Goal: Task Accomplishment & Management: Use online tool/utility

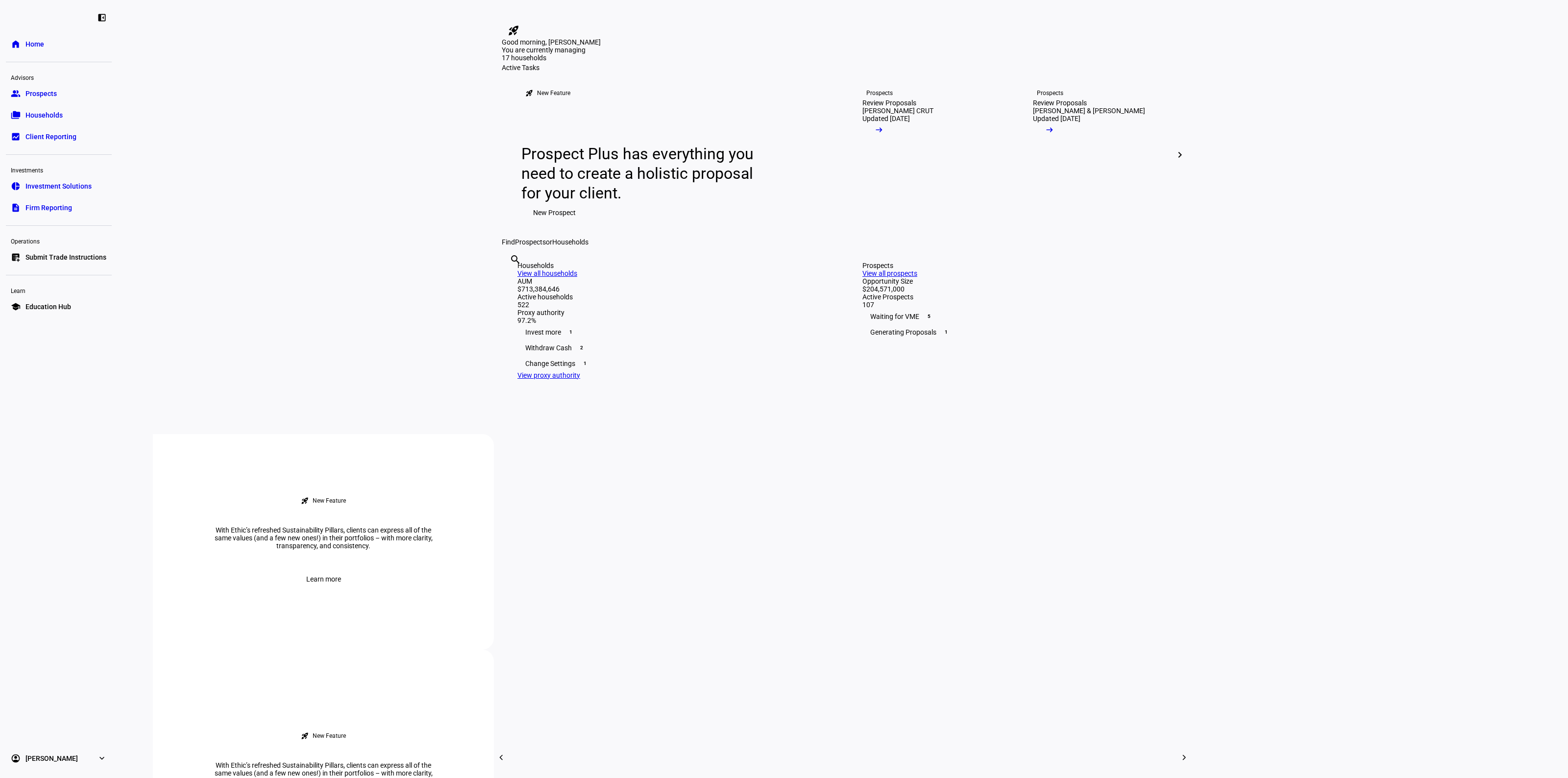
click at [306, 287] on eth-layout-page-content "rocket_launch Product Updates The latest features and improvements Powered by L…" at bounding box center [843, 389] width 1451 height 778
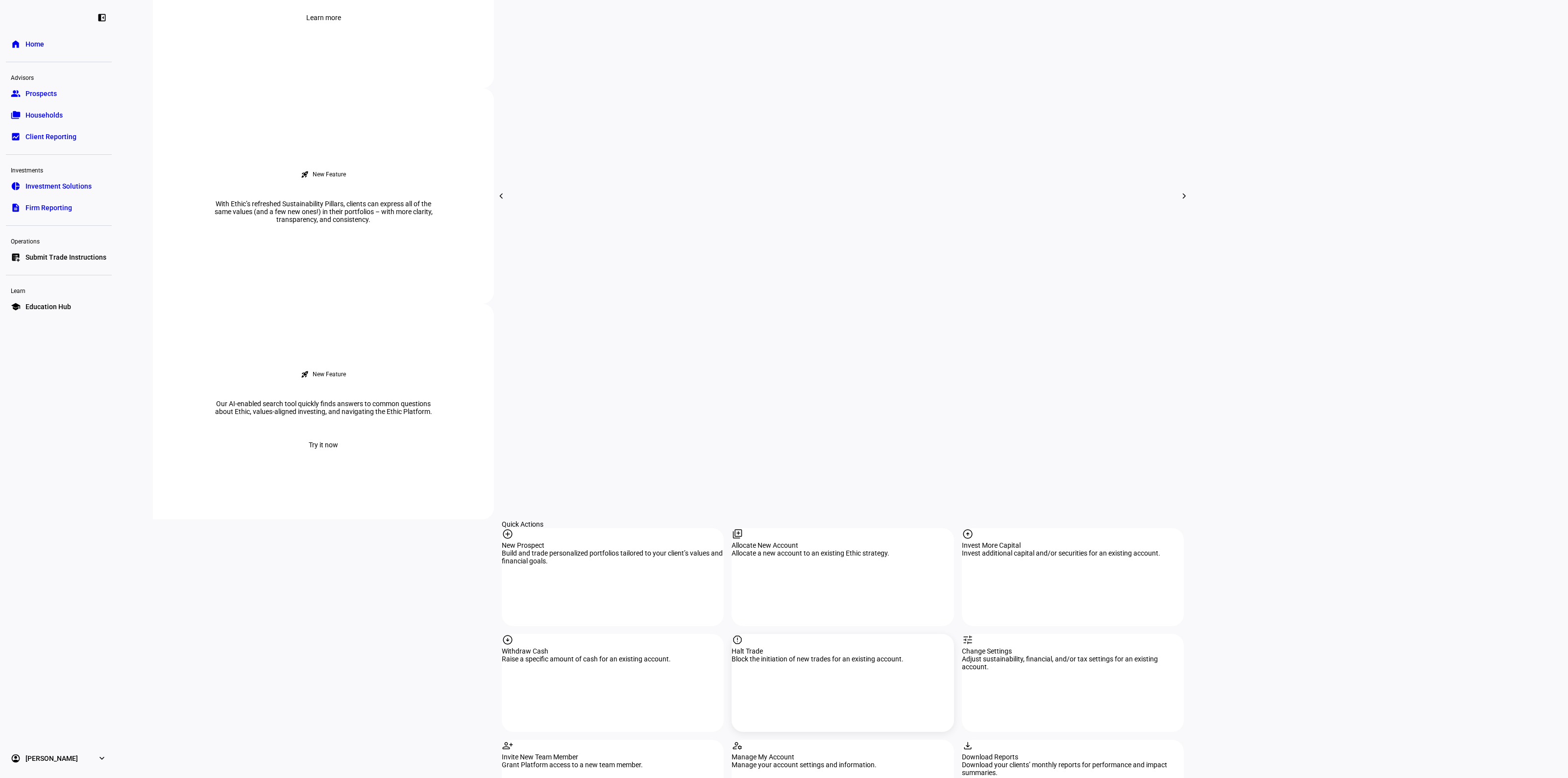
scroll to position [674, 0]
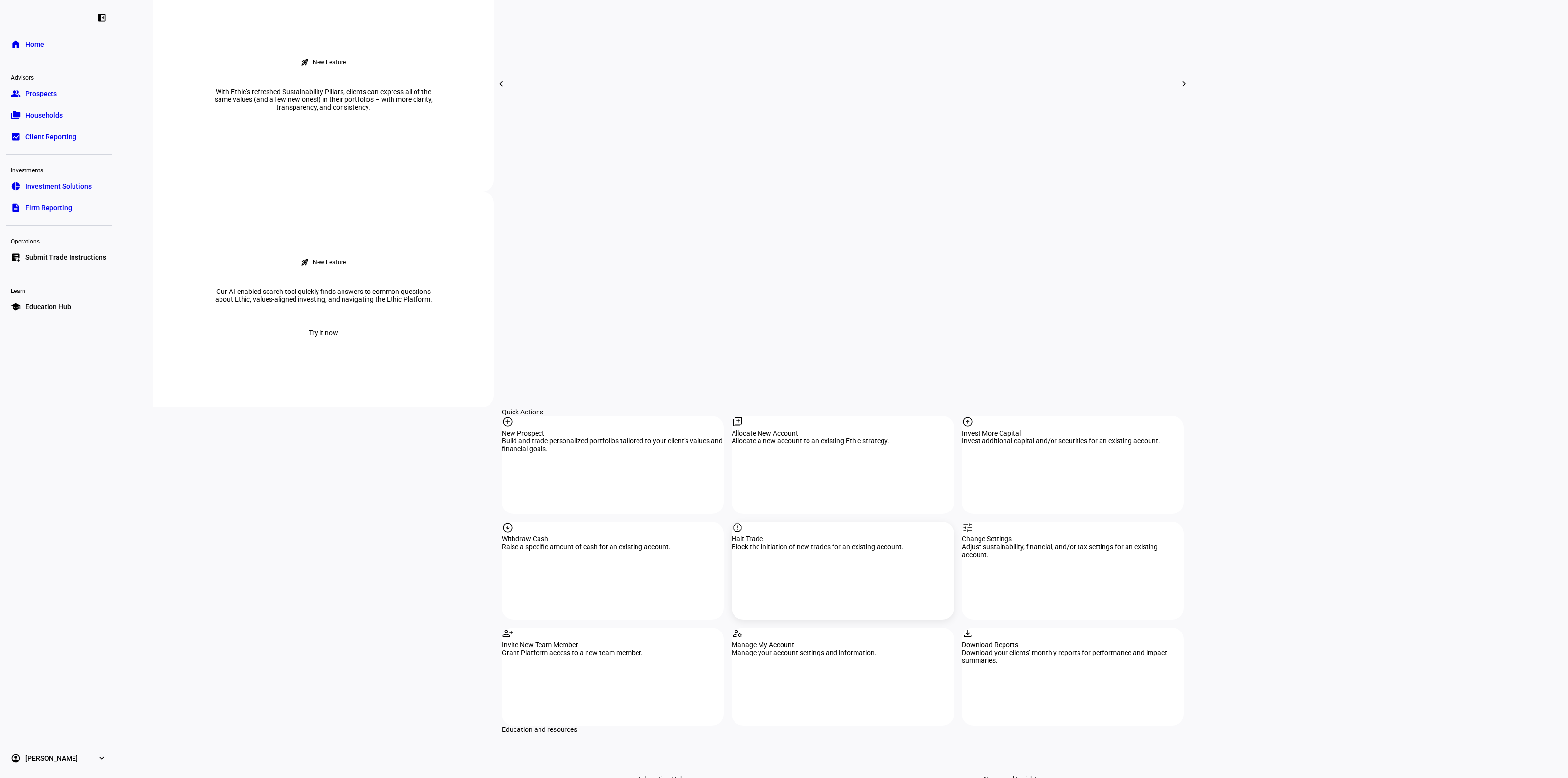
drag, startPoint x: 798, startPoint y: 421, endPoint x: 807, endPoint y: 422, distance: 9.1
click at [798, 522] on div "report Halt Trade Block the initiation of new trades for an existing account." at bounding box center [843, 571] width 222 height 98
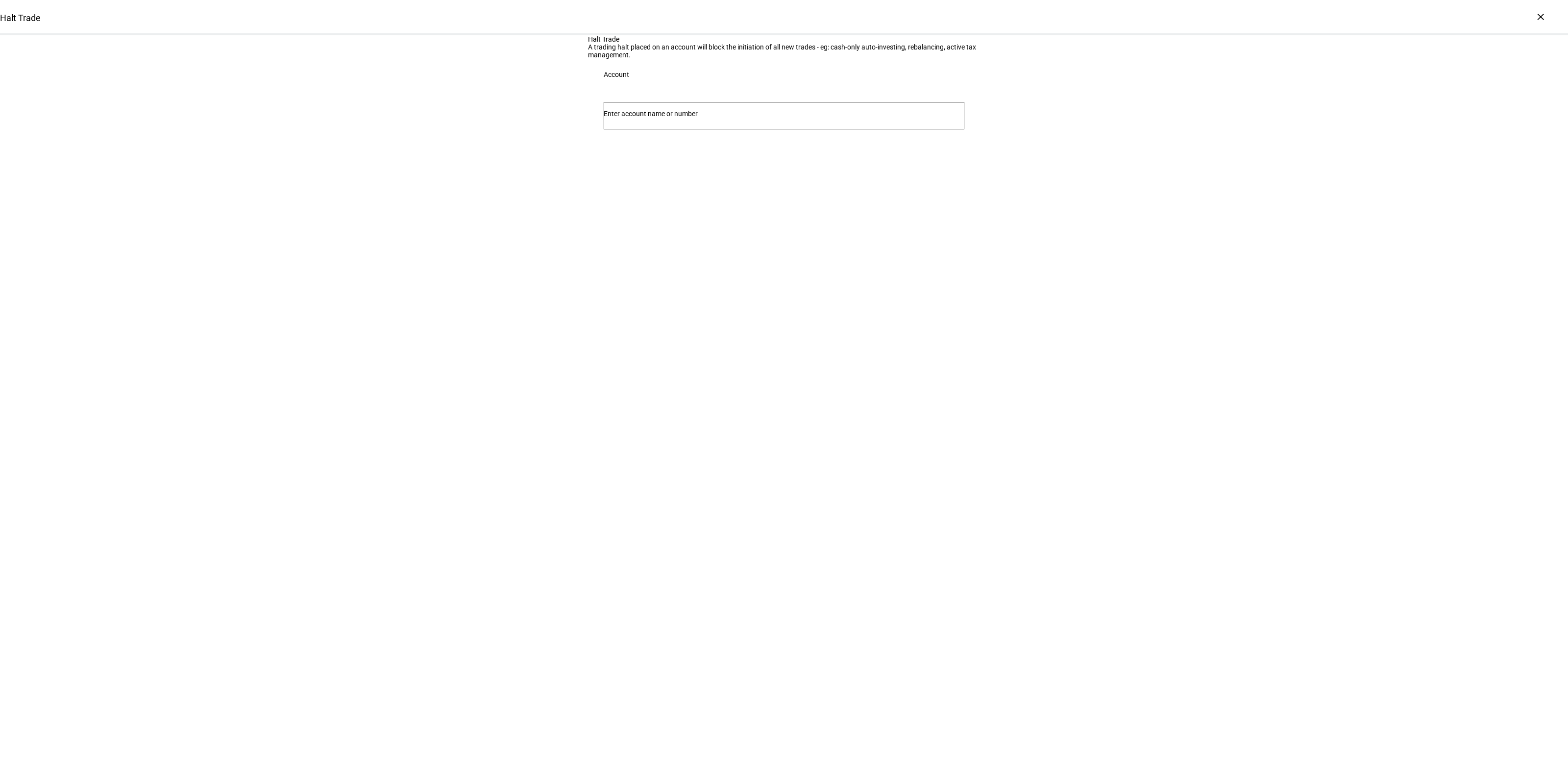
click at [700, 129] on div at bounding box center [784, 115] width 361 height 27
type input "[PERSON_NAME]"
click at [706, 265] on span "[PERSON_NAME]" at bounding box center [675, 267] width 119 height 11
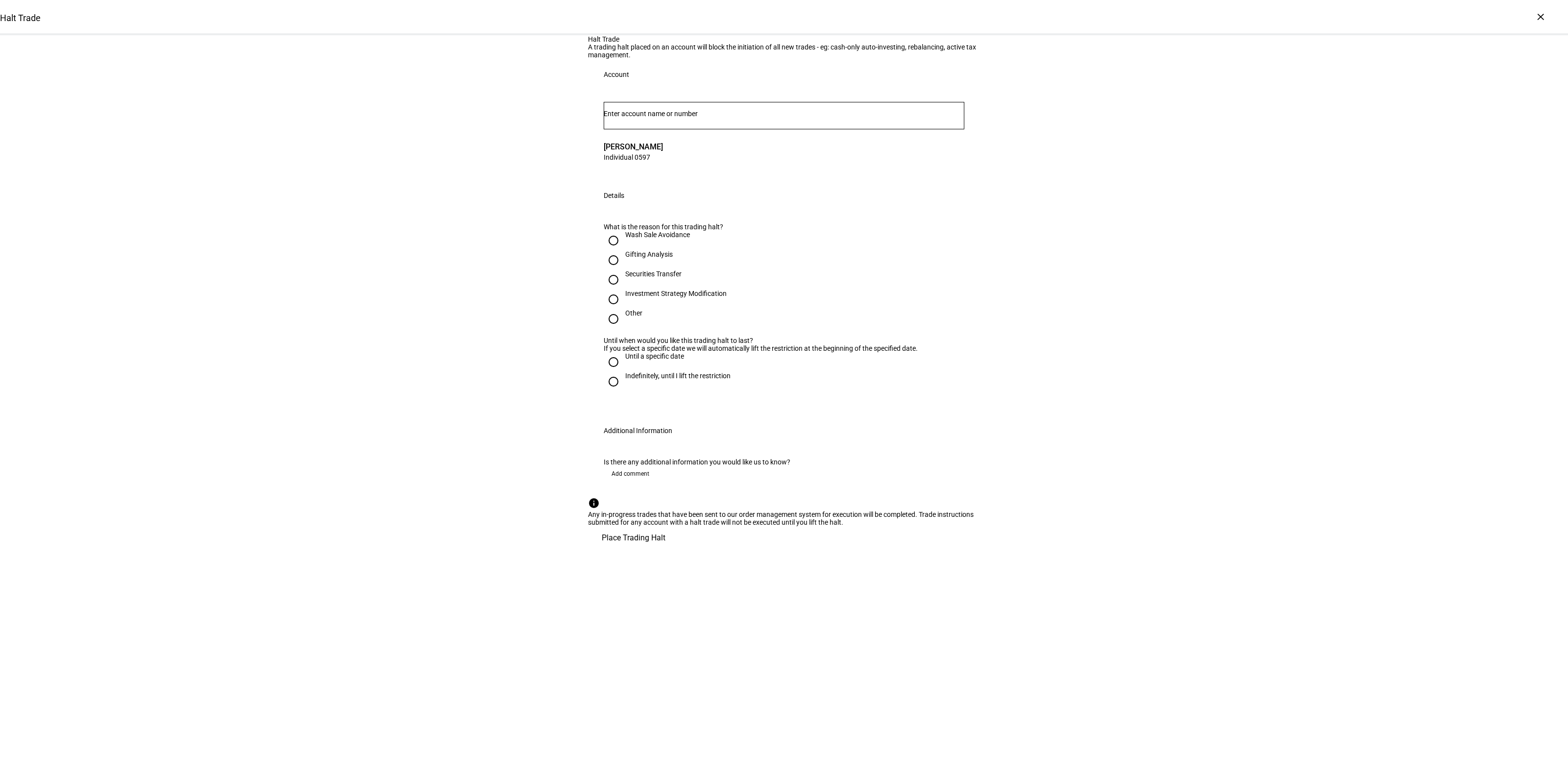
click at [631, 258] on div "Gifting Analysis" at bounding box center [650, 254] width 48 height 8
click at [624, 270] on input "Gifting Analysis" at bounding box center [614, 261] width 20 height 20
radio input "true"
click at [1113, 418] on div "Halt Trade A trading halt placed on an account will block the initiation of all…" at bounding box center [784, 292] width 1568 height 515
click at [631, 360] on div "Until a specific date" at bounding box center [655, 356] width 59 height 8
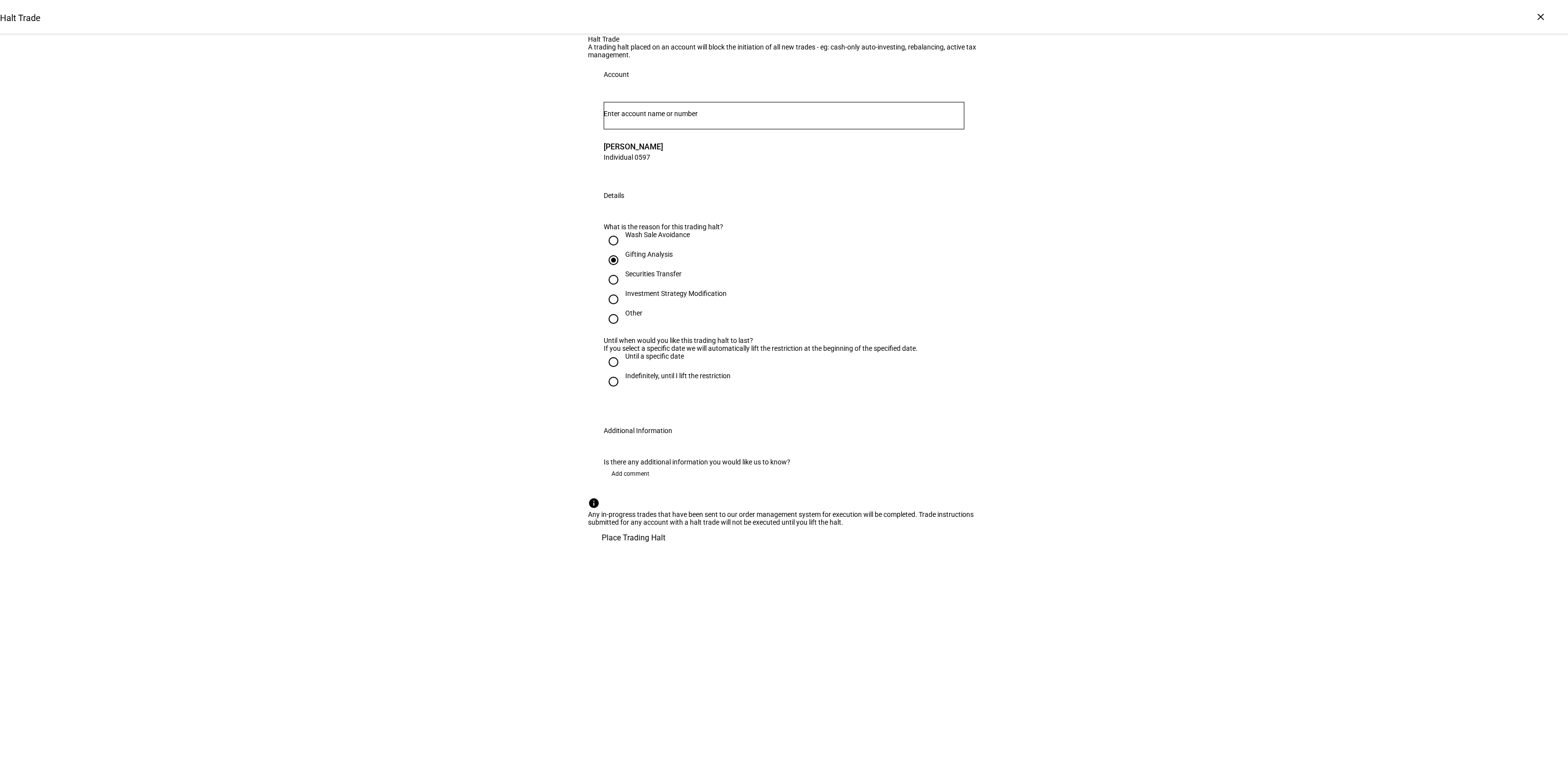
click at [624, 372] on input "Until a specific date" at bounding box center [614, 362] width 20 height 20
radio input "true"
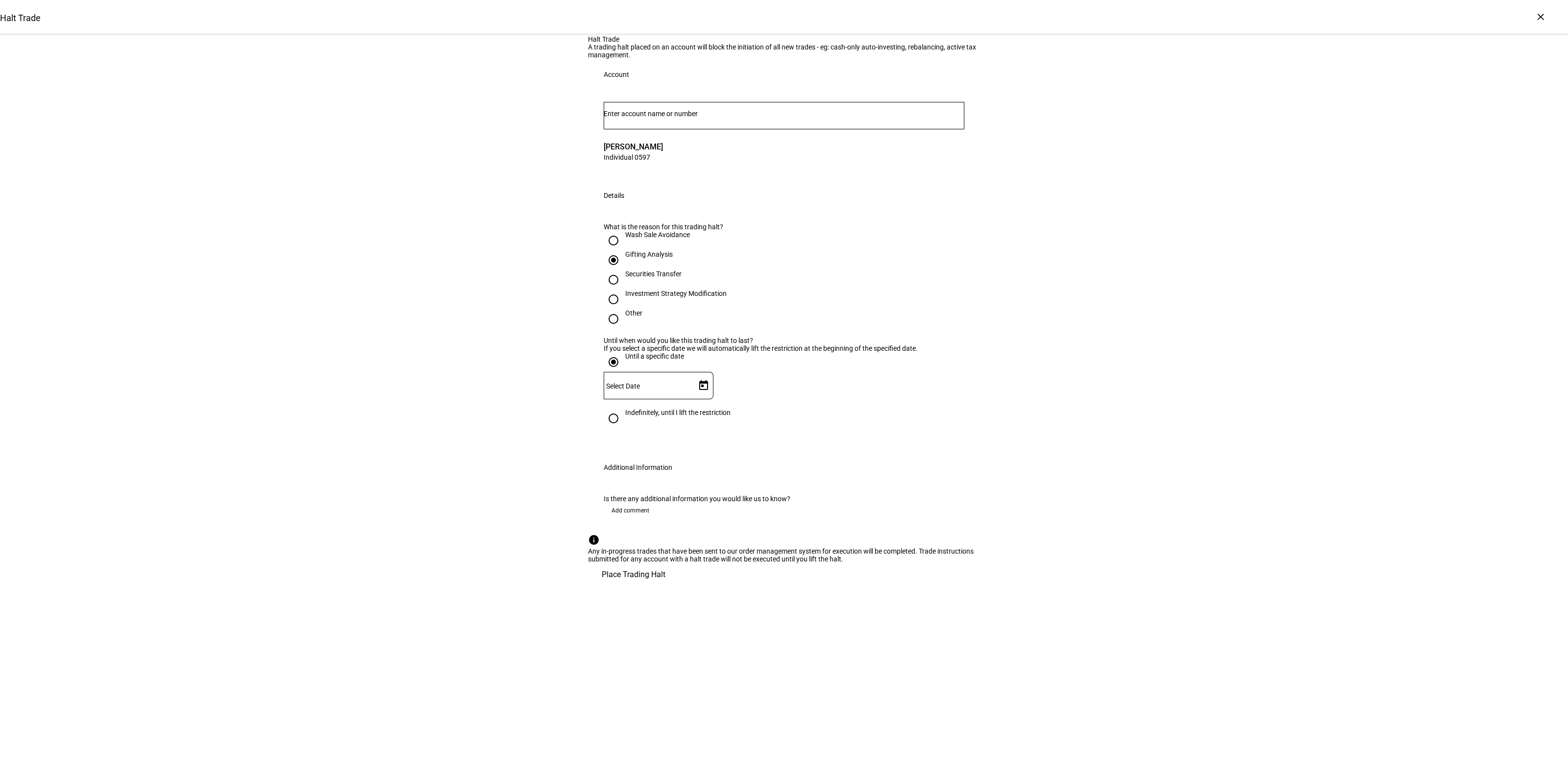
click at [709, 397] on span "Open calendar" at bounding box center [704, 386] width 24 height 24
drag, startPoint x: 696, startPoint y: 643, endPoint x: 814, endPoint y: 614, distance: 121.5
click at [695, 643] on span "16" at bounding box center [692, 640] width 18 height 18
type input "[DATE]"
click at [1197, 501] on div "Halt Trade A trading halt placed on an account will block the initiation of all…" at bounding box center [784, 310] width 1568 height 551
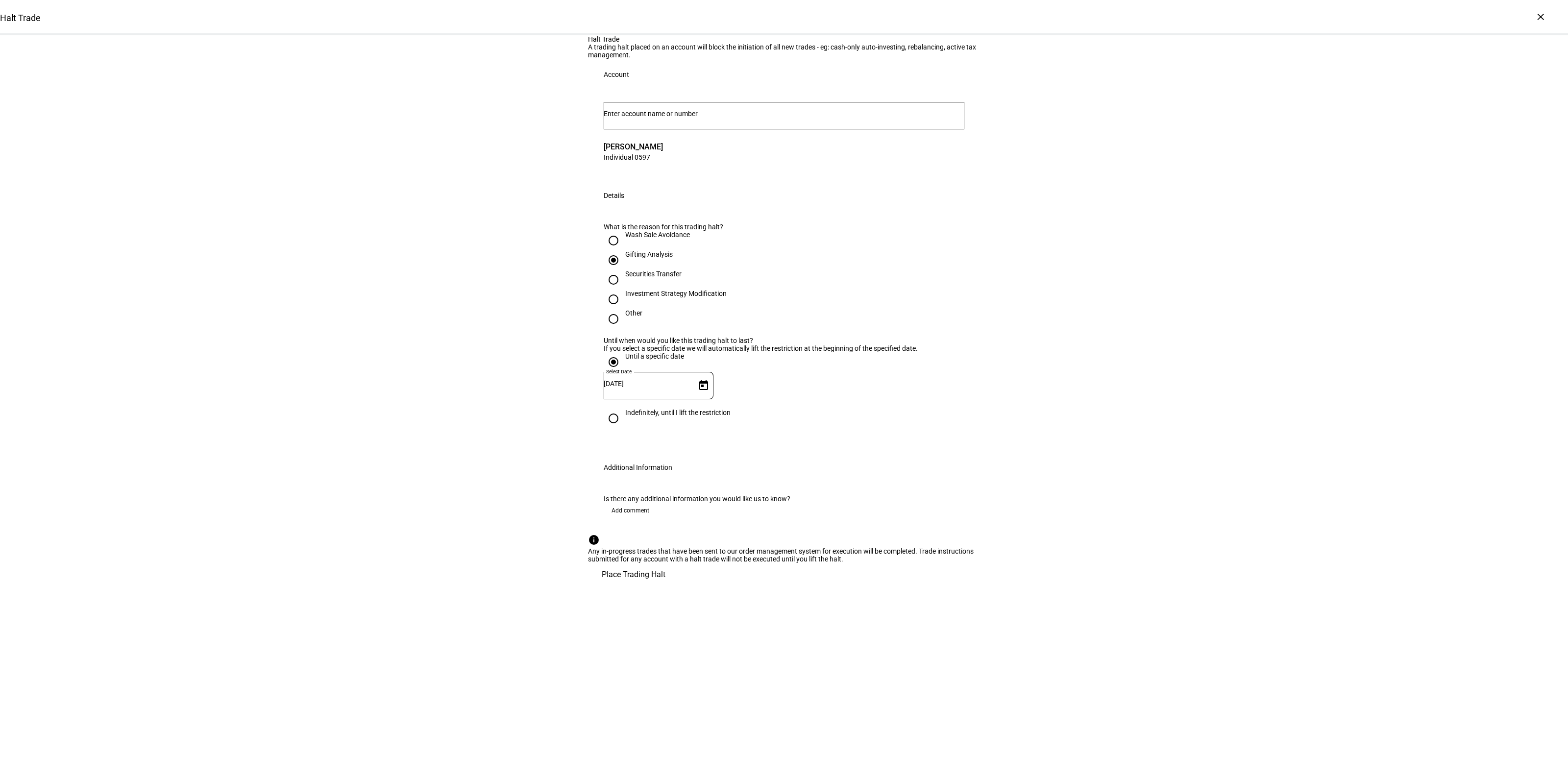
scroll to position [46, 0]
click at [630, 518] on span "Add comment" at bounding box center [631, 510] width 38 height 15
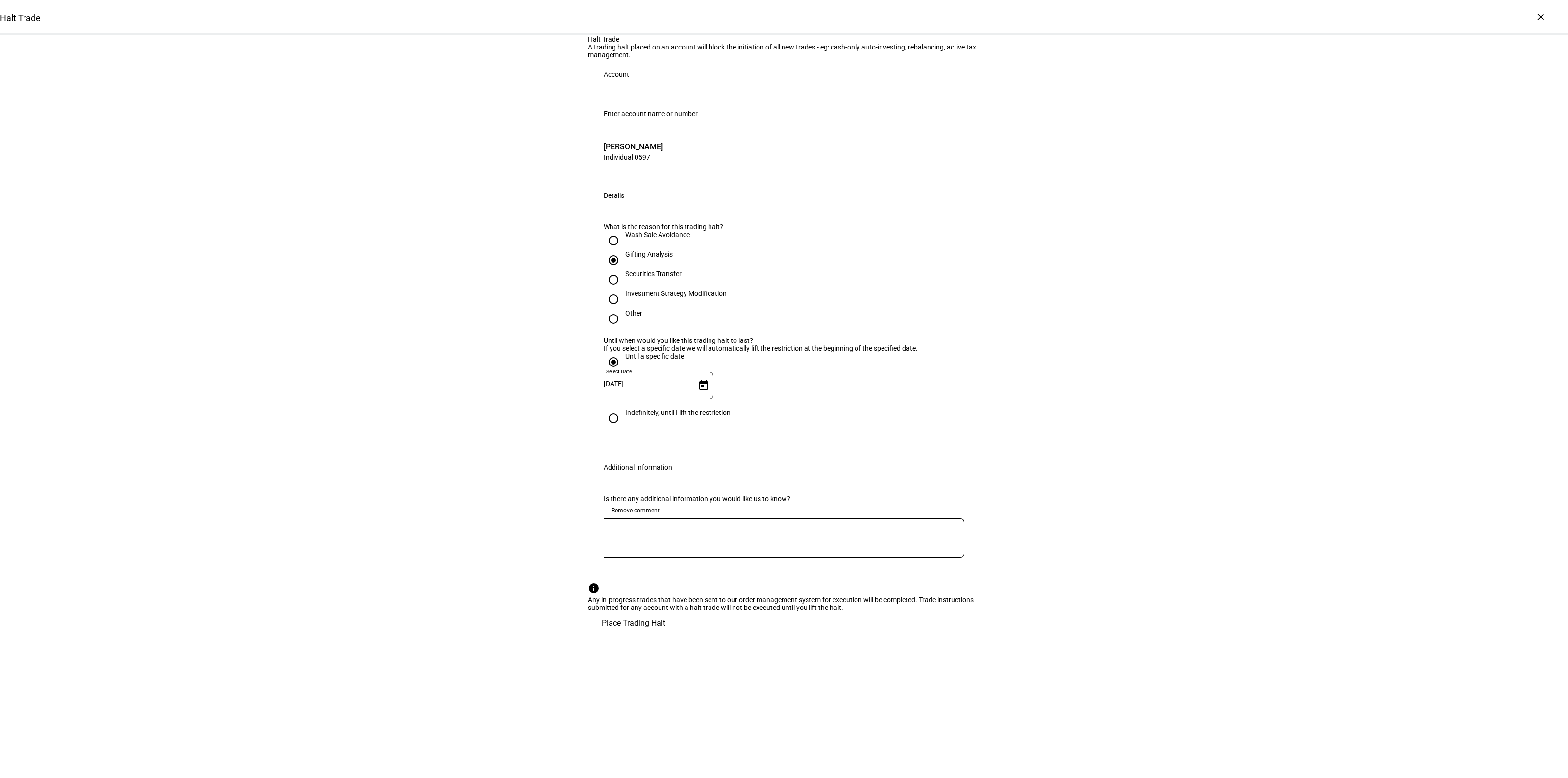
click at [716, 558] on div at bounding box center [784, 538] width 361 height 39
click at [739, 550] on textarea at bounding box center [784, 539] width 361 height 24
click at [669, 550] on textarea "Halting white recommded security" at bounding box center [784, 539] width 361 height 24
click at [742, 550] on textarea "Halting white recommend security" at bounding box center [784, 539] width 361 height 24
click at [646, 550] on textarea "Halting white recommend security" at bounding box center [784, 539] width 361 height 24
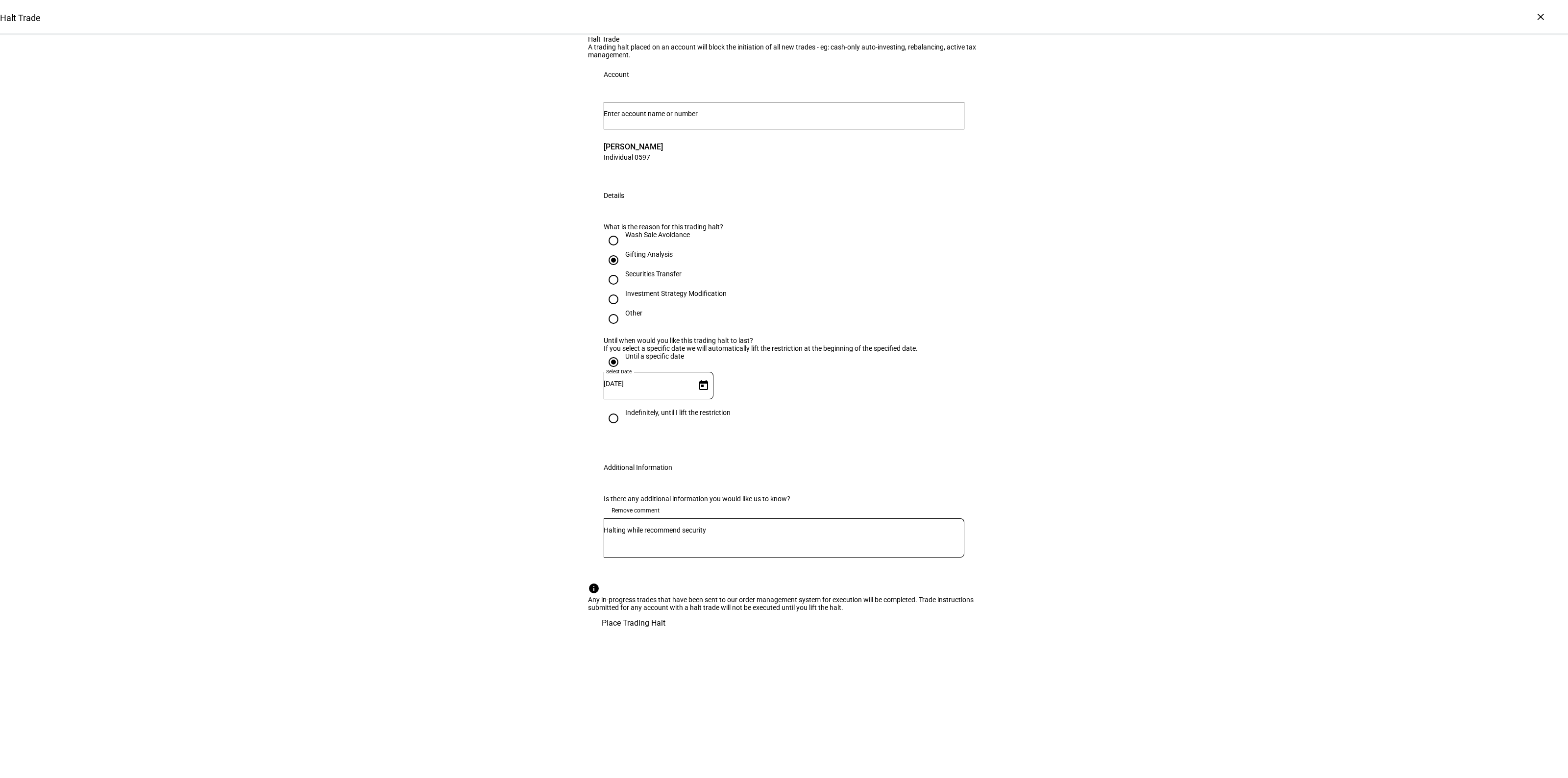
click at [1115, 584] on div "Halt Trade A trading halt placed on an account will block the initiation of all…" at bounding box center [784, 335] width 1568 height 600
click at [1117, 503] on div "Halt Trade A trading halt placed on an account will block the initiation of all…" at bounding box center [784, 335] width 1568 height 600
click at [734, 550] on textarea "Halting while recommend security" at bounding box center [784, 539] width 361 height 24
click at [1069, 628] on div "Halt Trade A trading halt placed on an account will block the initiation of all…" at bounding box center [784, 335] width 1568 height 600
click at [674, 518] on div "Remove comment" at bounding box center [784, 510] width 361 height 15
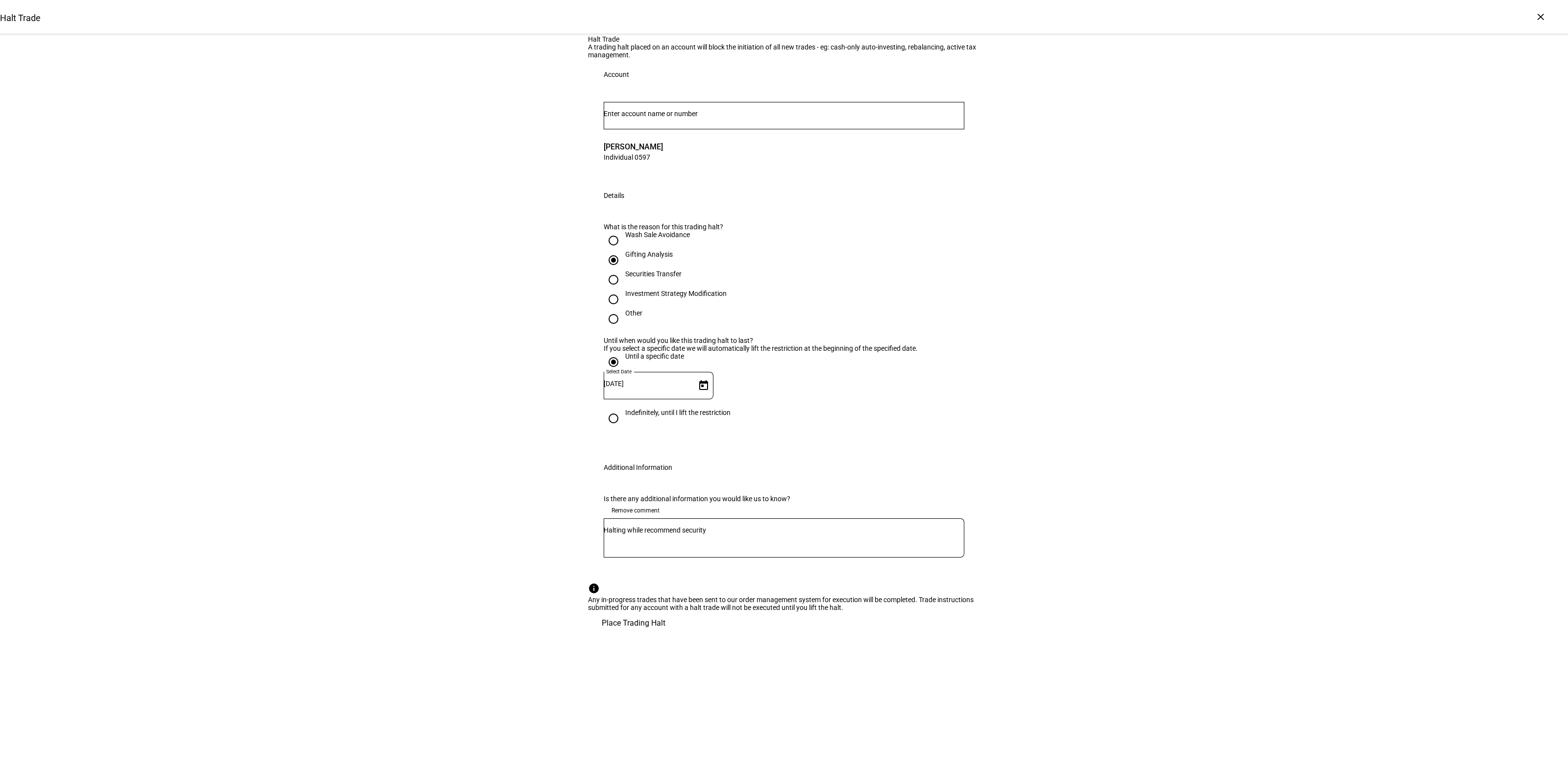
click at [763, 550] on textarea "Halting while recommend security" at bounding box center [784, 539] width 361 height 24
click at [1064, 607] on div "Halt Trade A trading halt placed on an account will block the initiation of all…" at bounding box center [784, 335] width 1568 height 600
click at [753, 550] on textarea "Halting while recommend security" at bounding box center [784, 539] width 361 height 24
type textarea "Halting while recommend security is moved out."
click at [1222, 559] on div "Halt Trade A trading halt placed on an account will block the initiation of all…" at bounding box center [784, 335] width 1568 height 600
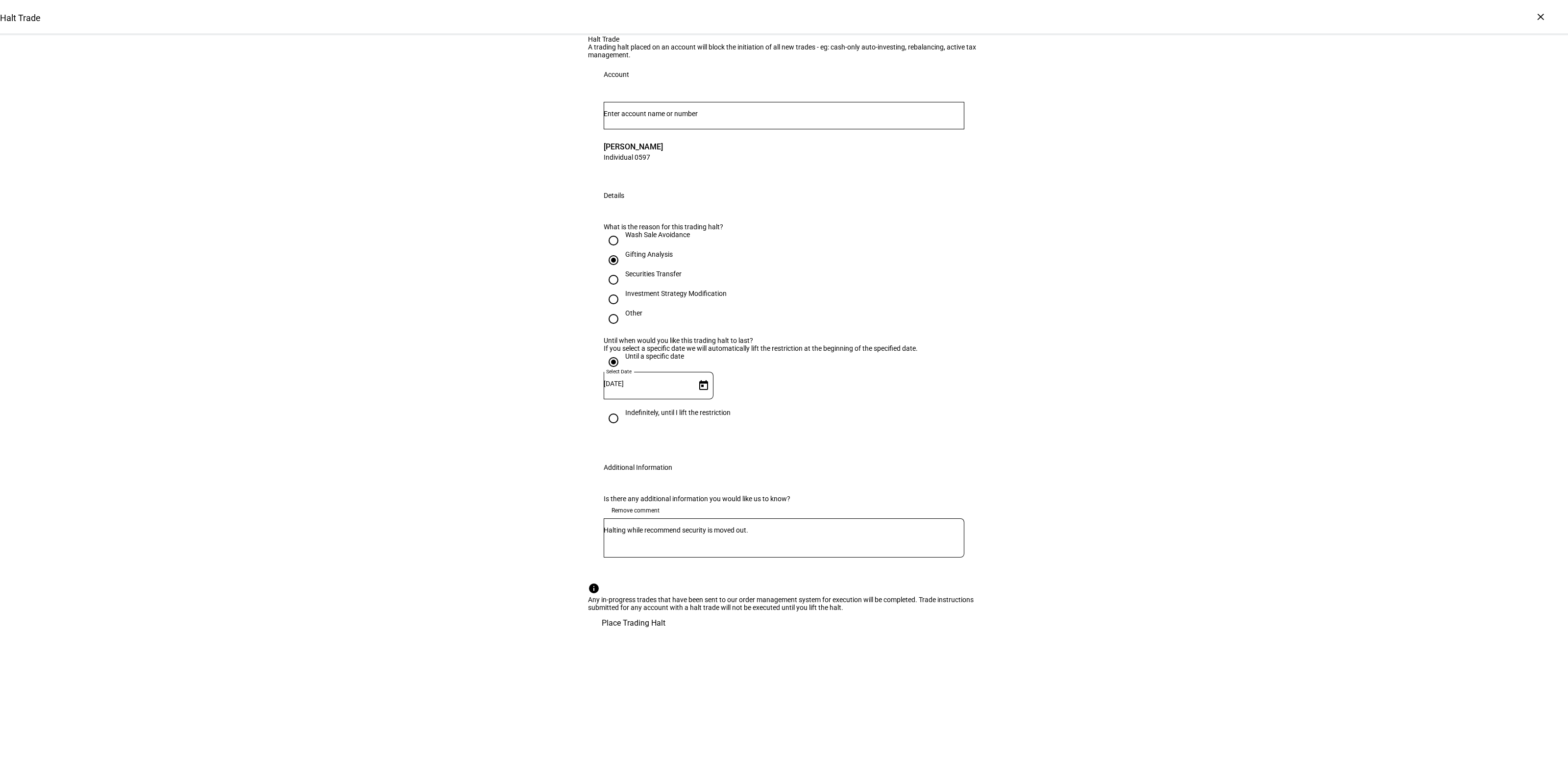
scroll to position [94, 0]
click at [1111, 613] on div "Halt Trade A trading halt placed on an account will block the initiation of all…" at bounding box center [784, 335] width 1568 height 600
drag, startPoint x: 1081, startPoint y: 314, endPoint x: 1099, endPoint y: 263, distance: 54.1
click at [1081, 314] on div "Halt Trade A trading halt placed on an account will block the initiation of all…" at bounding box center [784, 335] width 1568 height 600
click at [1152, 398] on div "Halt Trade A trading halt placed on an account will block the initiation of all…" at bounding box center [784, 335] width 1568 height 600
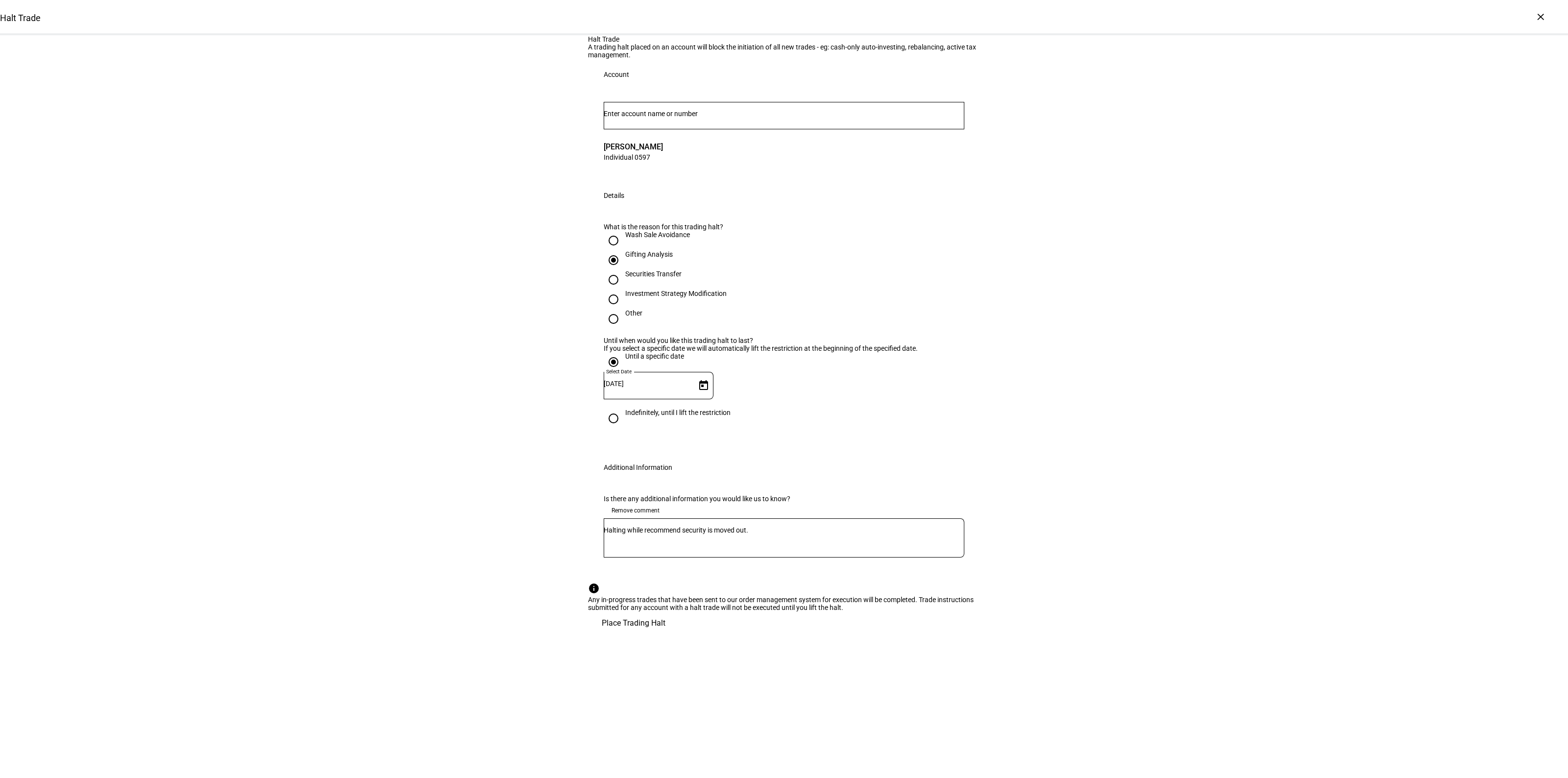
click at [666, 635] on span "Place Trading Halt" at bounding box center [633, 624] width 64 height 24
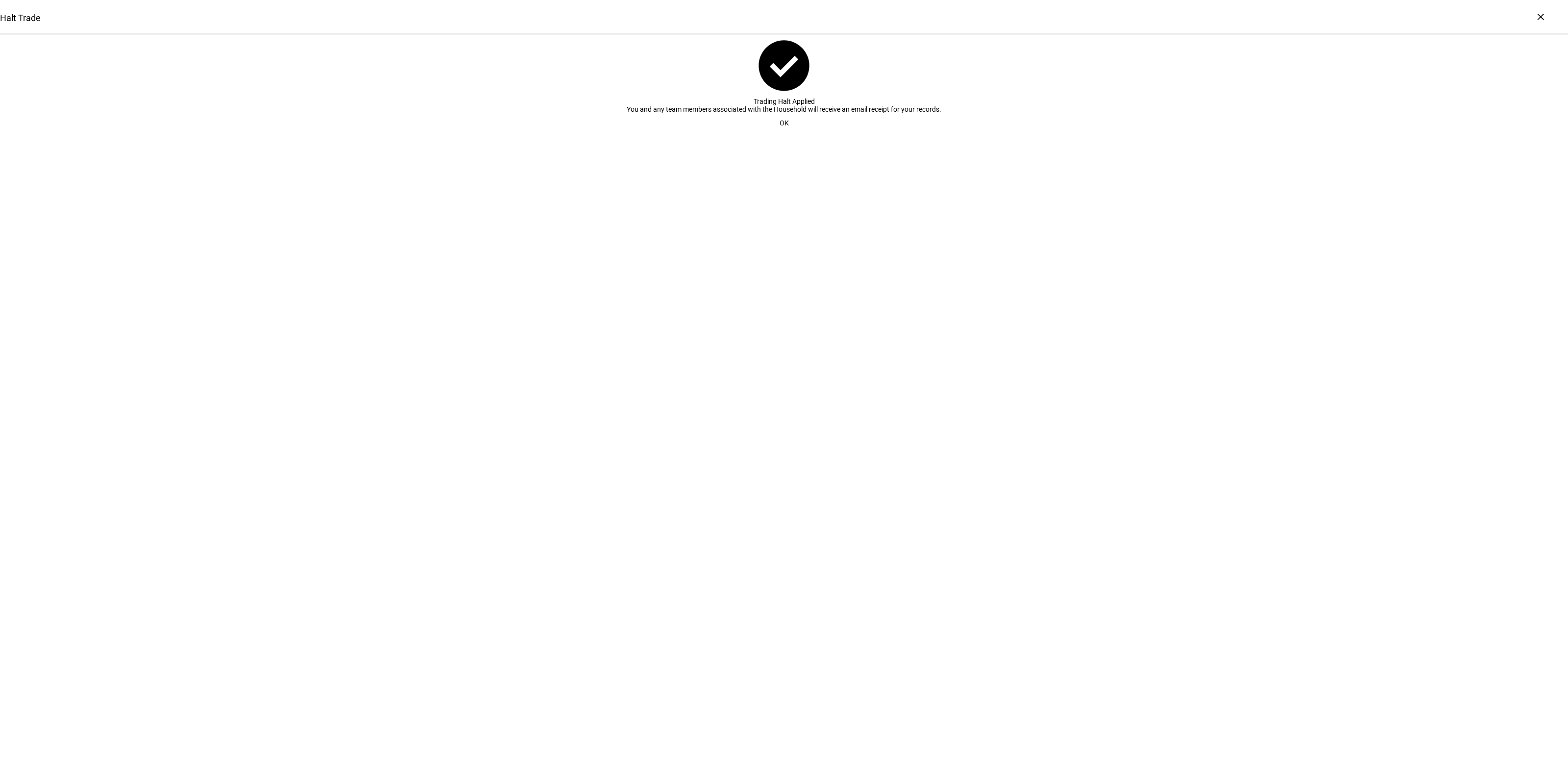
click at [786, 133] on span at bounding box center [784, 123] width 33 height 20
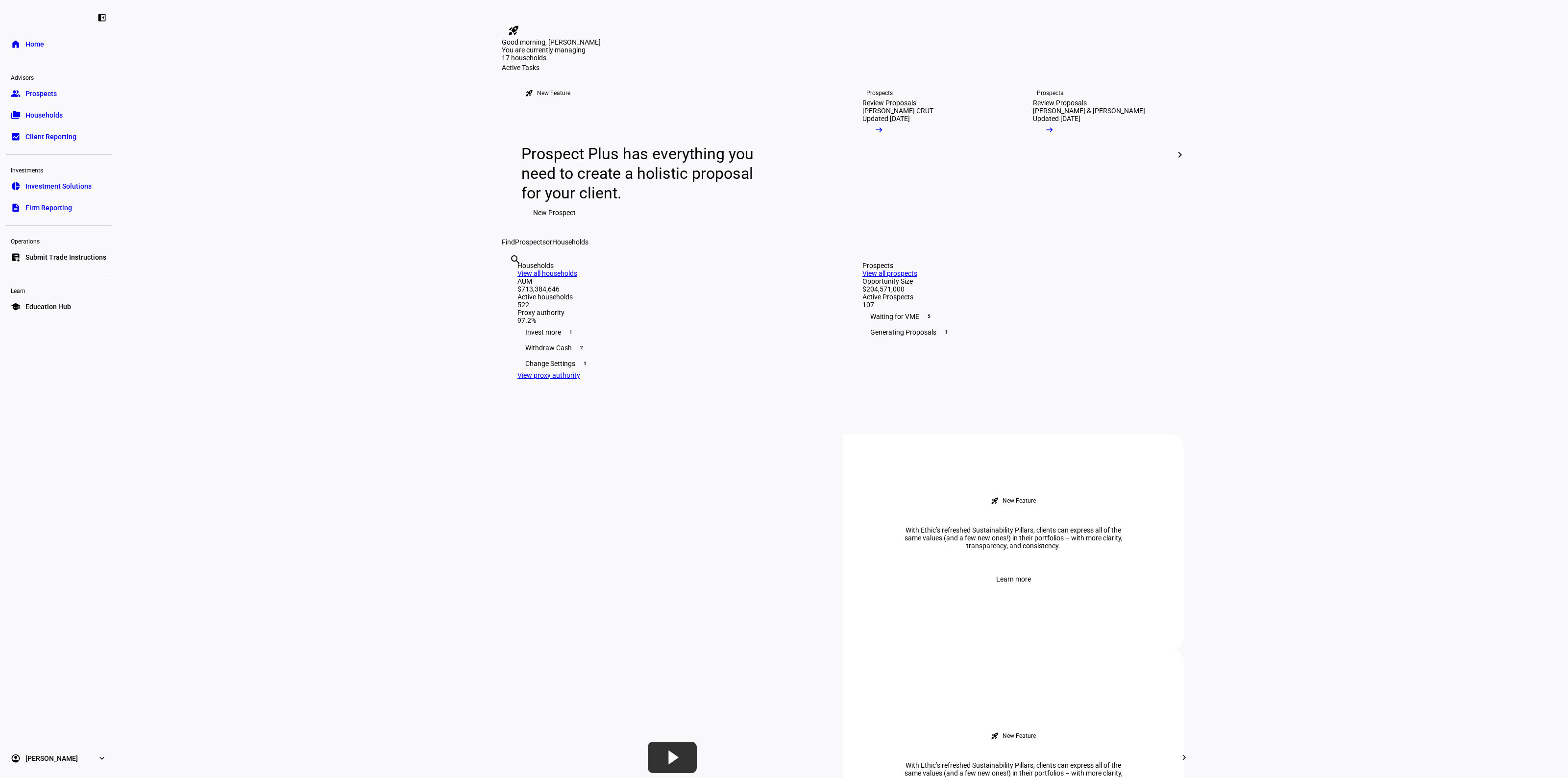
click at [1373, 345] on eth-layout-page-content "rocket_launch Product Updates The latest features and improvements Powered by L…" at bounding box center [843, 389] width 1451 height 778
